Goal: Information Seeking & Learning: Check status

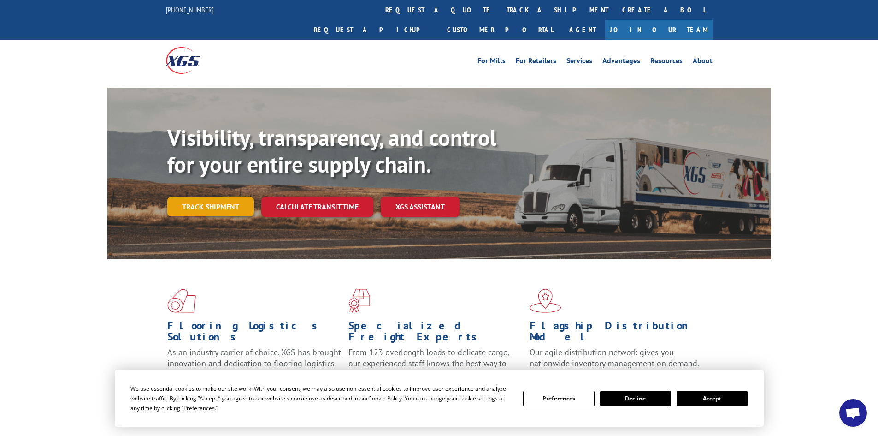
click at [217, 197] on link "Track shipment" at bounding box center [210, 206] width 87 height 19
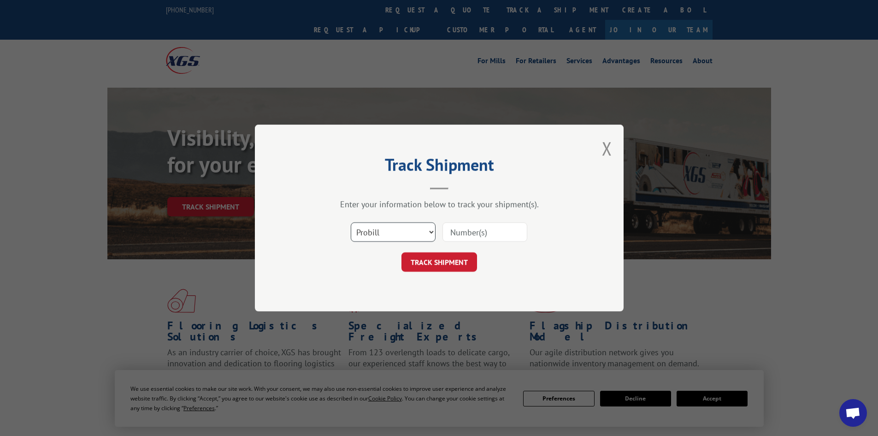
click at [407, 232] on select "Select category... Probill BOL PO" at bounding box center [393, 231] width 85 height 19
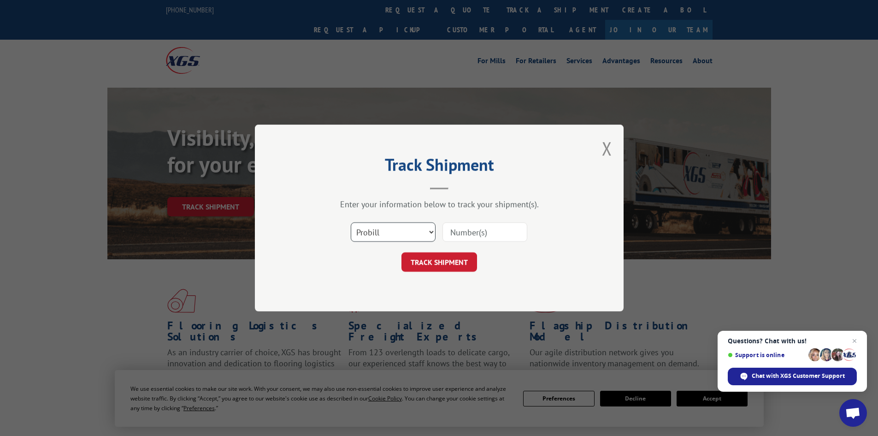
select select "bol"
click at [351, 222] on select "Select category... Probill BOL PO" at bounding box center [393, 231] width 85 height 19
click at [454, 230] on input at bounding box center [484, 231] width 85 height 19
paste input "5211860"
type input "5211860"
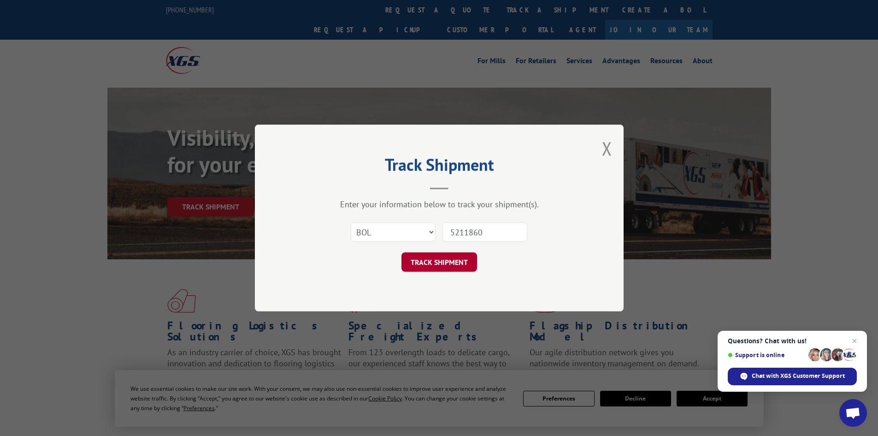
click at [425, 265] on button "TRACK SHIPMENT" at bounding box center [439, 261] width 76 height 19
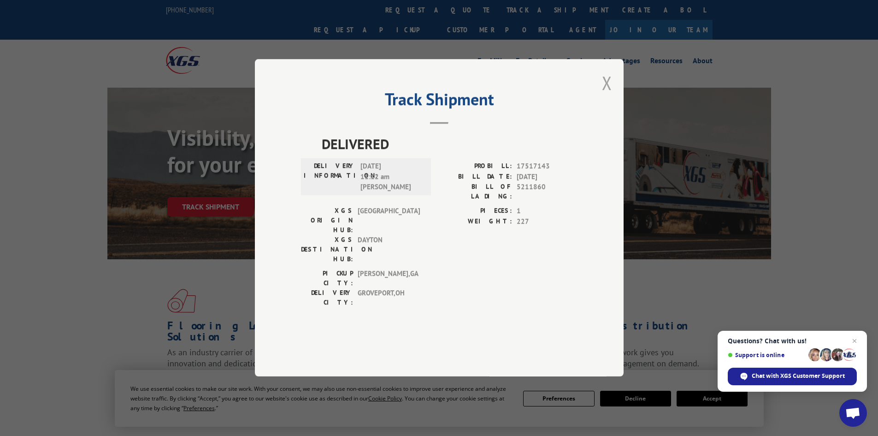
click at [610, 95] on button "Close modal" at bounding box center [607, 83] width 10 height 24
